Goal: Check status: Check status

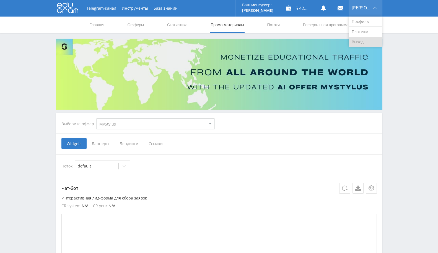
click at [368, 41] on link "Выход" at bounding box center [365, 42] width 33 height 10
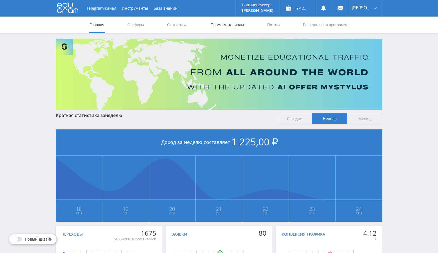
click at [234, 23] on link "Промо-материалы" at bounding box center [227, 25] width 34 height 17
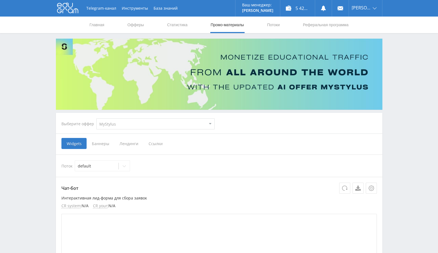
click at [157, 128] on select "MyStylus MyStylus - Revshare Кампус AI Studybay Автор24 Studybay [GEOGRAPHIC_DA…" at bounding box center [155, 124] width 118 height 11
click at [179, 20] on link "Статистика" at bounding box center [177, 25] width 22 height 17
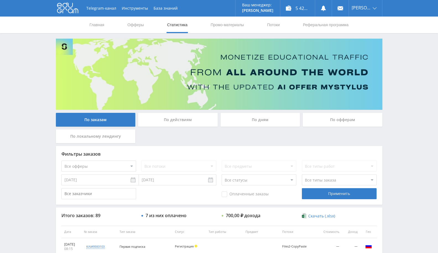
click at [318, 124] on div "По офферам" at bounding box center [342, 120] width 80 height 14
click at [0, 0] on input "По офферам" at bounding box center [0, 0] width 0 height 0
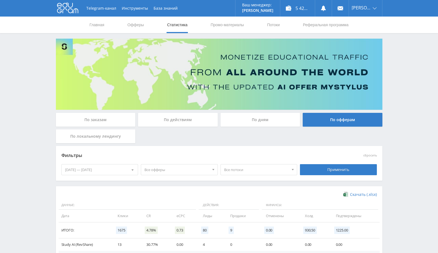
scroll to position [58, 0]
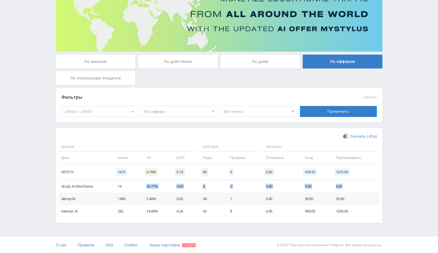
drag, startPoint x: 123, startPoint y: 189, endPoint x: 365, endPoint y: 185, distance: 242.4
click at [365, 185] on tr "Study AI (RevShare) 13 30.77% 0.00 4 0 0.00 0.00 0.00" at bounding box center [219, 187] width 321 height 12
drag, startPoint x: 114, startPoint y: 187, endPoint x: 137, endPoint y: 186, distance: 23.8
click at [137, 186] on td "13" at bounding box center [126, 187] width 29 height 12
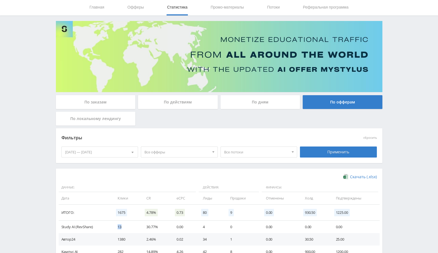
scroll to position [0, 0]
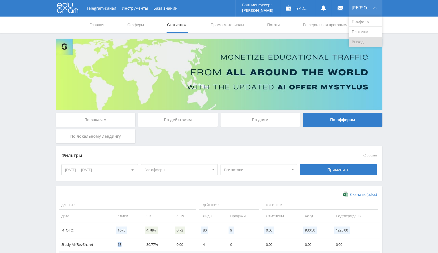
click at [372, 41] on link "Выход" at bounding box center [365, 42] width 33 height 10
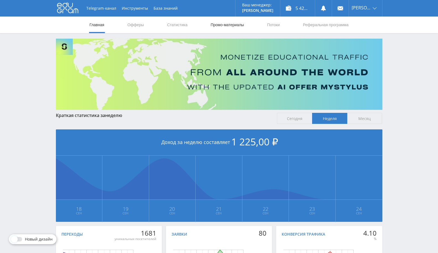
click at [224, 23] on link "Промо-материалы" at bounding box center [227, 25] width 34 height 17
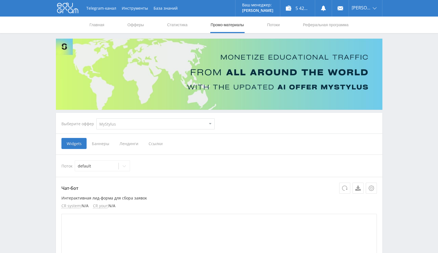
drag, startPoint x: 120, startPoint y: 152, endPoint x: 131, endPoint y: 128, distance: 27.1
click at [131, 127] on select "MyStylus MyStylus - Revshare Кампус AI Studybay Автор24 Studybay [GEOGRAPHIC_DA…" at bounding box center [155, 124] width 118 height 11
click at [121, 196] on p "Интерактивная лид-форма для сбора заявок" at bounding box center [218, 198] width 315 height 4
click at [136, 120] on select "MyStylus MyStylus - Revshare Кампус AI Studybay Автор24 Studybay [GEOGRAPHIC_DA…" at bounding box center [155, 124] width 118 height 11
select select "376"
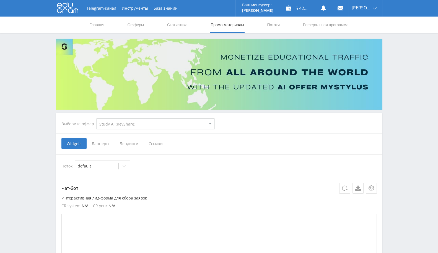
click at [96, 119] on select "MyStylus MyStylus - Revshare Кампус AI Studybay Автор24 Studybay [GEOGRAPHIC_DA…" at bounding box center [155, 124] width 118 height 11
select select "376"
click at [182, 26] on link "Статистика" at bounding box center [177, 25] width 22 height 17
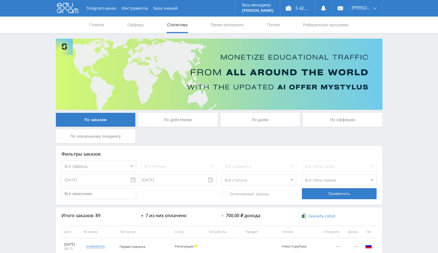
click at [349, 119] on div "По офферам" at bounding box center [342, 120] width 80 height 14
click at [0, 0] on input "По офферам" at bounding box center [0, 0] width 0 height 0
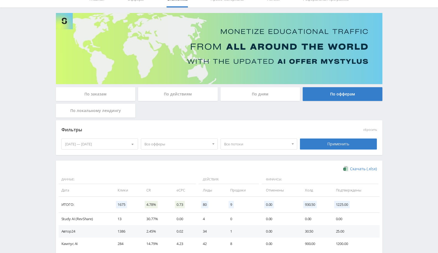
scroll to position [58, 0]
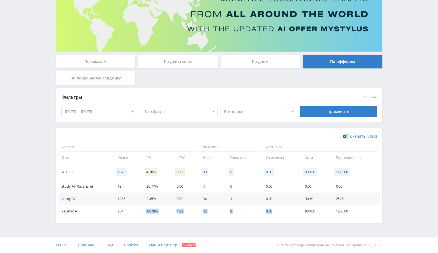
drag, startPoint x: 145, startPoint y: 211, endPoint x: 277, endPoint y: 214, distance: 131.3
click at [277, 214] on tr "Кампус AI 284 14.79% 4.23 42 8 0.00 900.00 1200.00" at bounding box center [219, 211] width 321 height 12
